Goal: Information Seeking & Learning: Learn about a topic

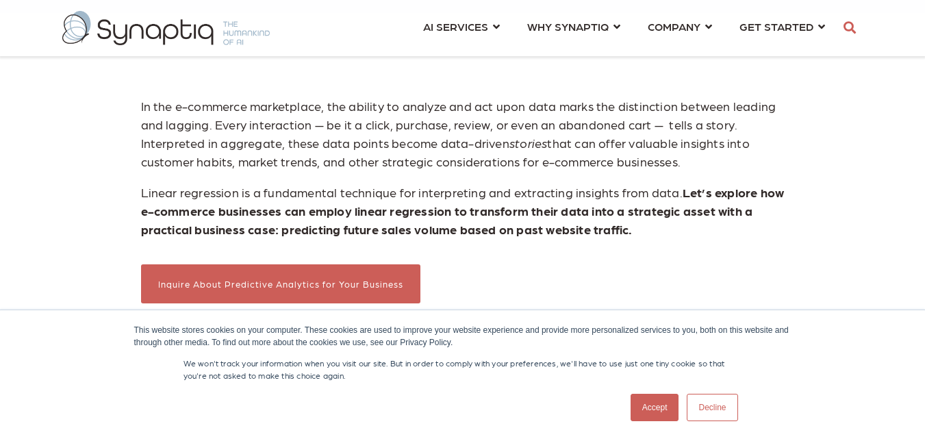
scroll to position [767, 0]
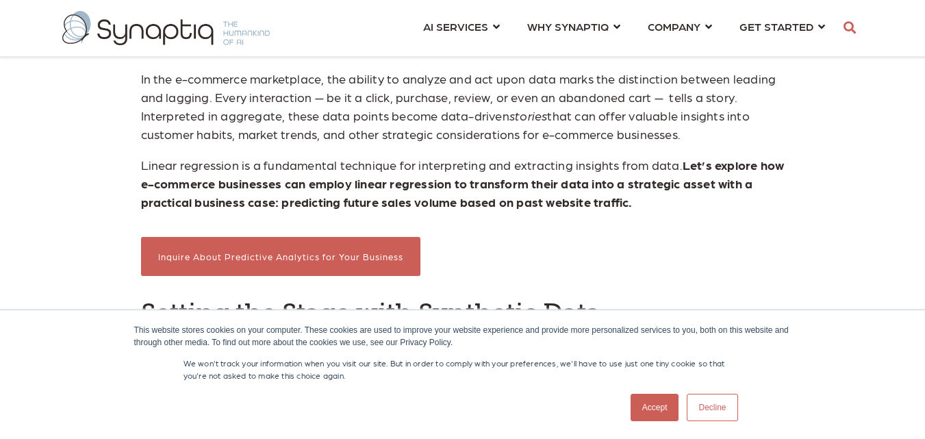
click at [715, 404] on link "Decline" at bounding box center [712, 407] width 51 height 27
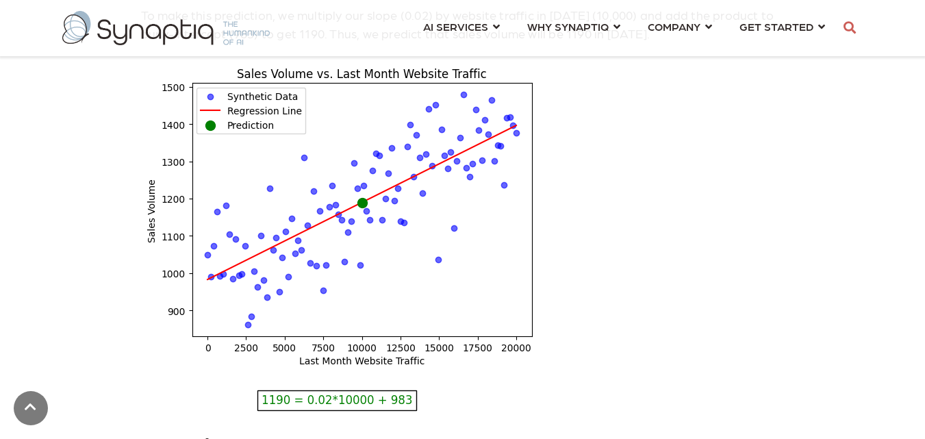
scroll to position [2317, 0]
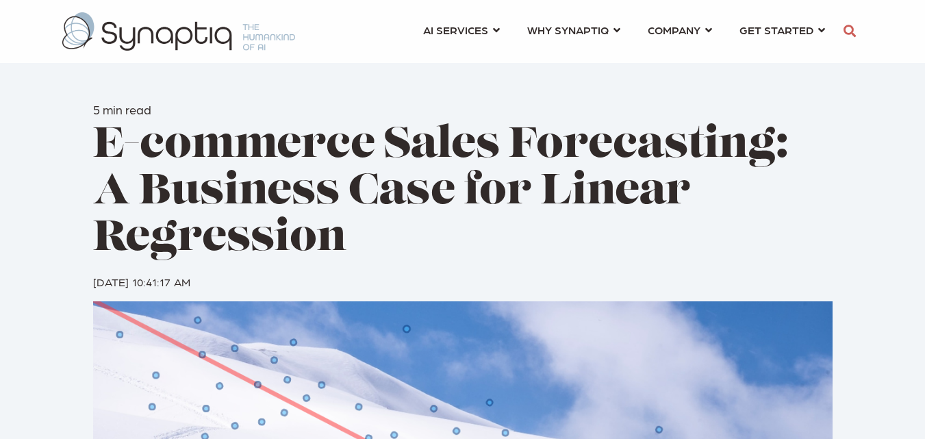
click at [0, 200] on div "5 min read E-commerce Sales Forecasting: A Business Case for Linear Regression …" at bounding box center [462, 376] width 925 height 752
